Goal: Find specific page/section: Find specific page/section

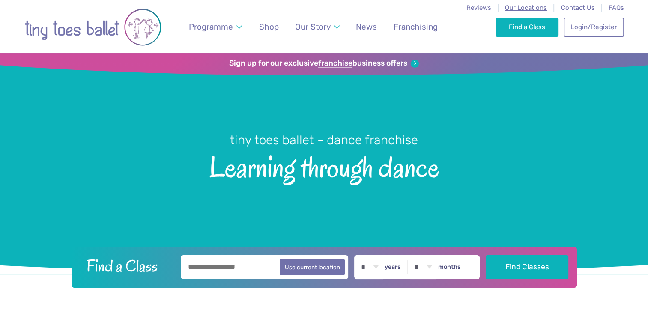
click at [534, 8] on span "Our Locations" at bounding box center [526, 8] width 42 height 8
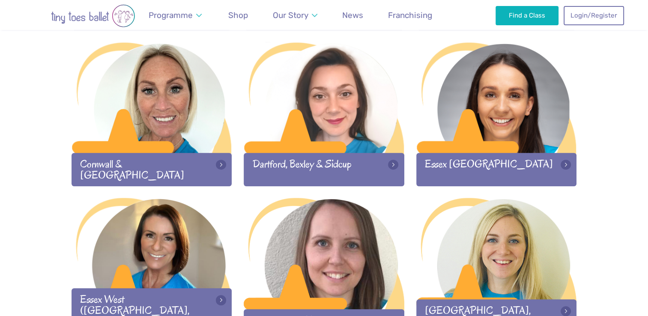
scroll to position [592, 0]
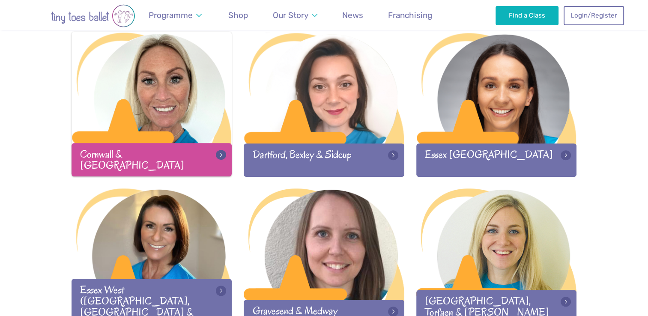
click at [187, 137] on div at bounding box center [152, 88] width 161 height 113
